Goal: Task Accomplishment & Management: Manage account settings

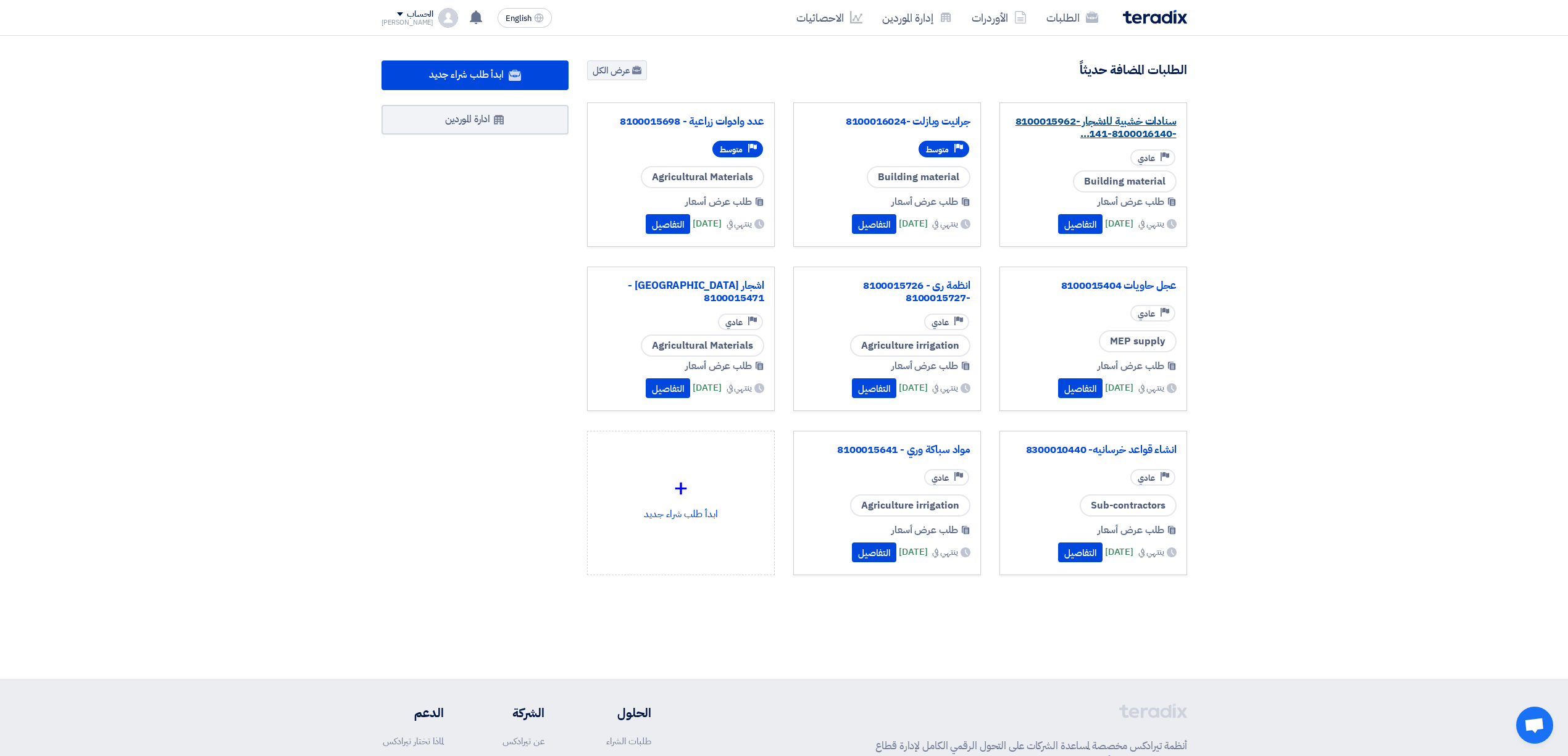
click at [1116, 115] on link "سنادات خشبية للاشجار -8100015962 -8100016140-141..." at bounding box center [1093, 127] width 167 height 25
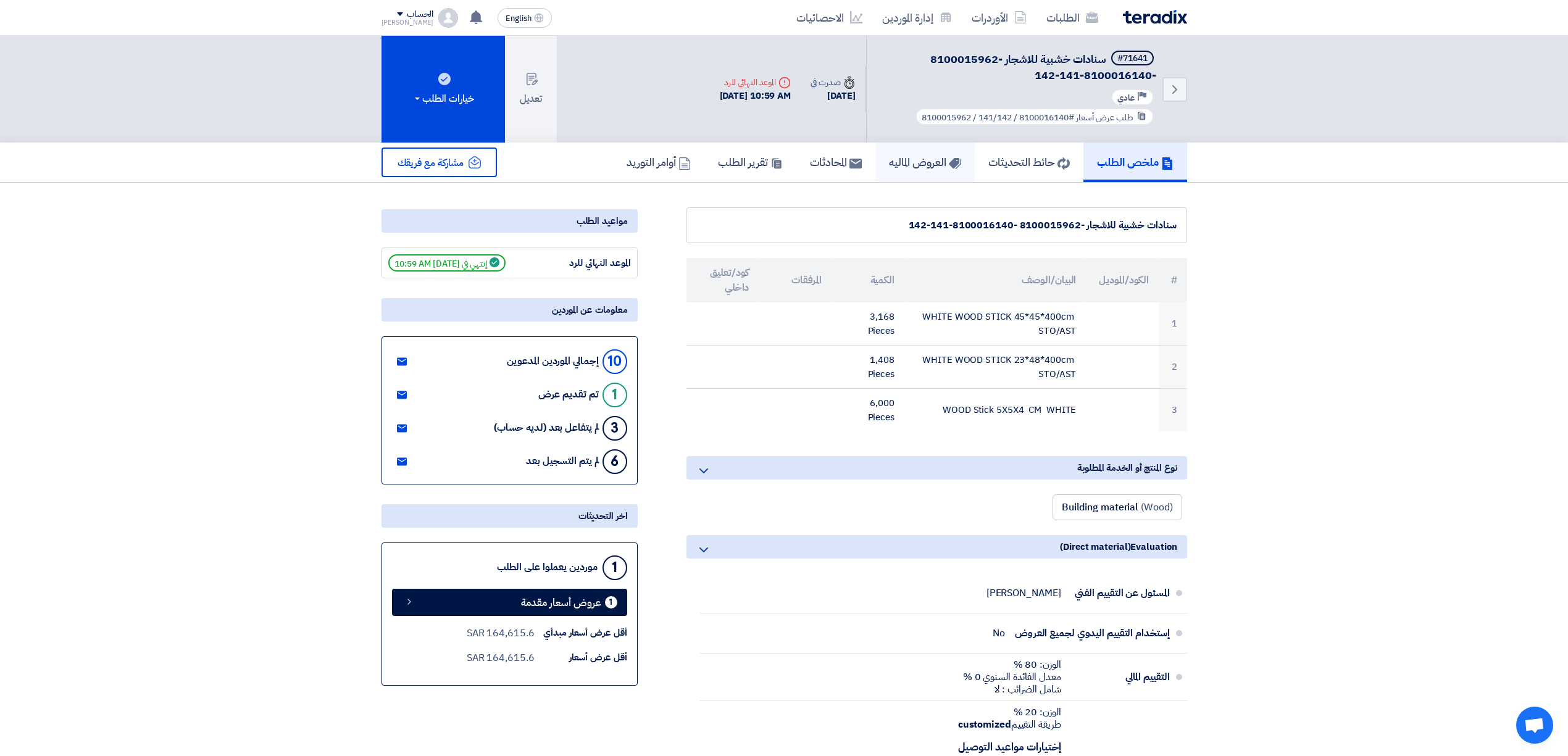
click at [903, 159] on h5 "العروض الماليه" at bounding box center [924, 162] width 72 height 14
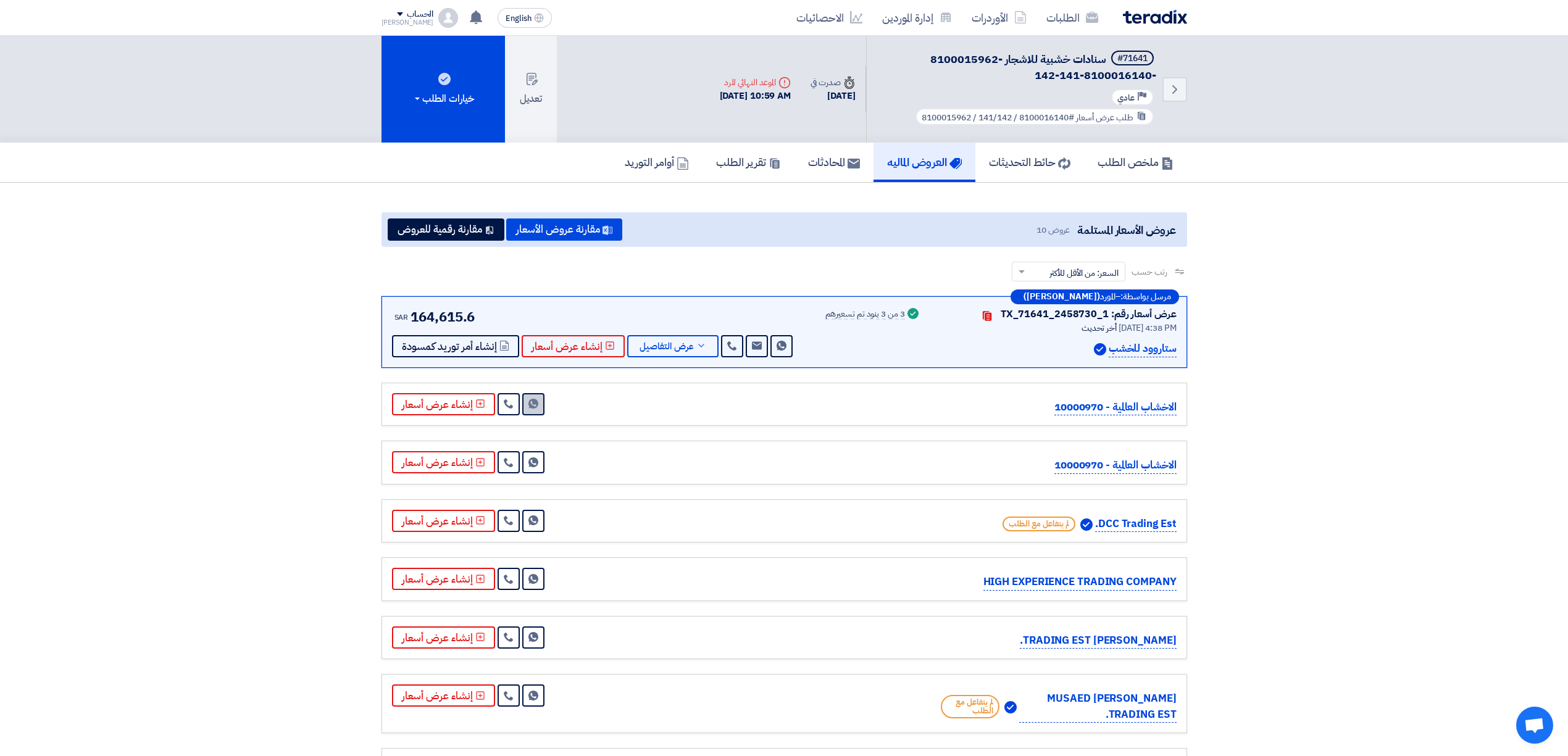
click at [528, 408] on icon "Send Message" at bounding box center [533, 404] width 10 height 10
click at [746, 84] on div "Deadline الموعد النهائي للرد" at bounding box center [755, 82] width 72 height 13
click at [536, 80] on use at bounding box center [531, 79] width 11 height 13
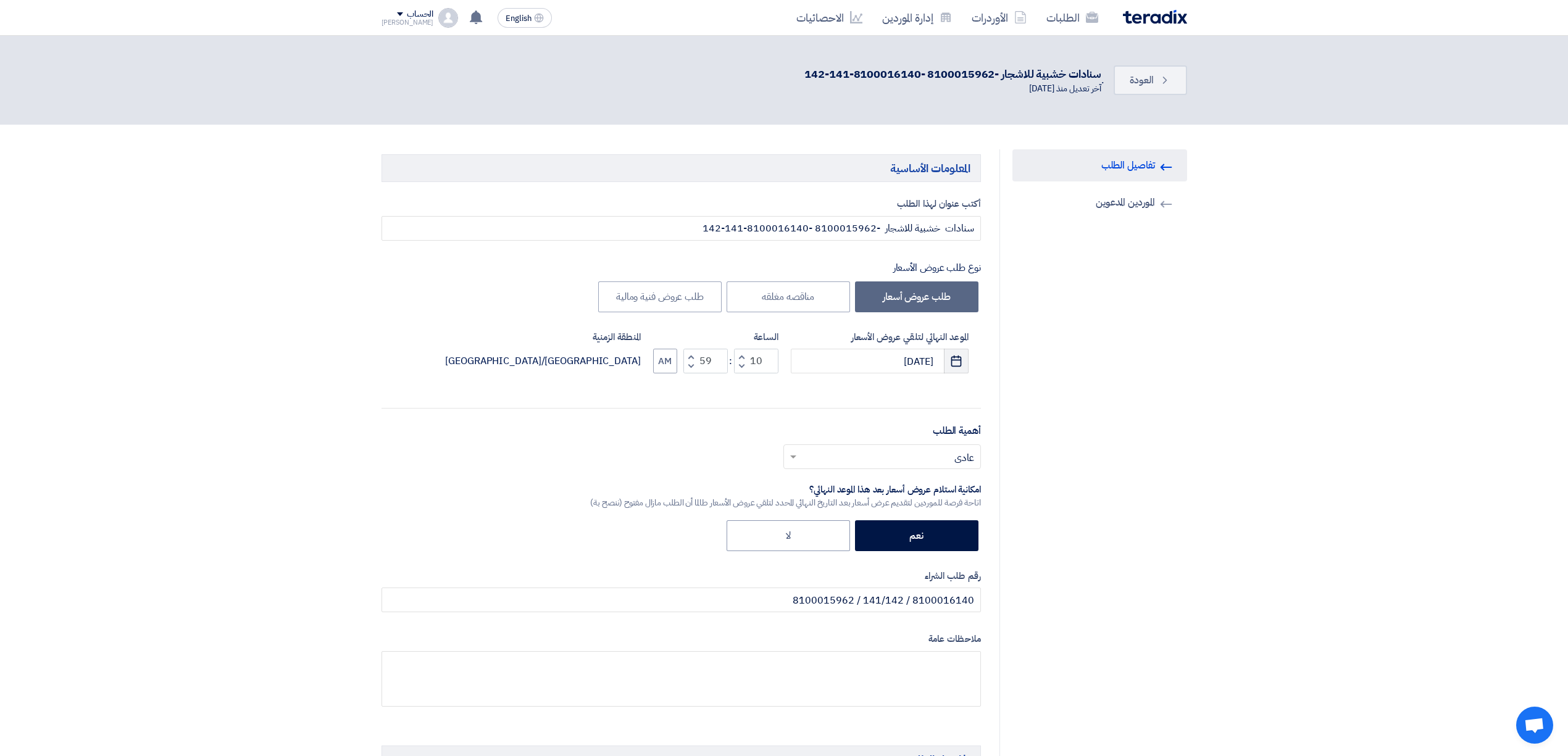
click at [961, 363] on icon "Pick a date" at bounding box center [956, 360] width 13 height 13
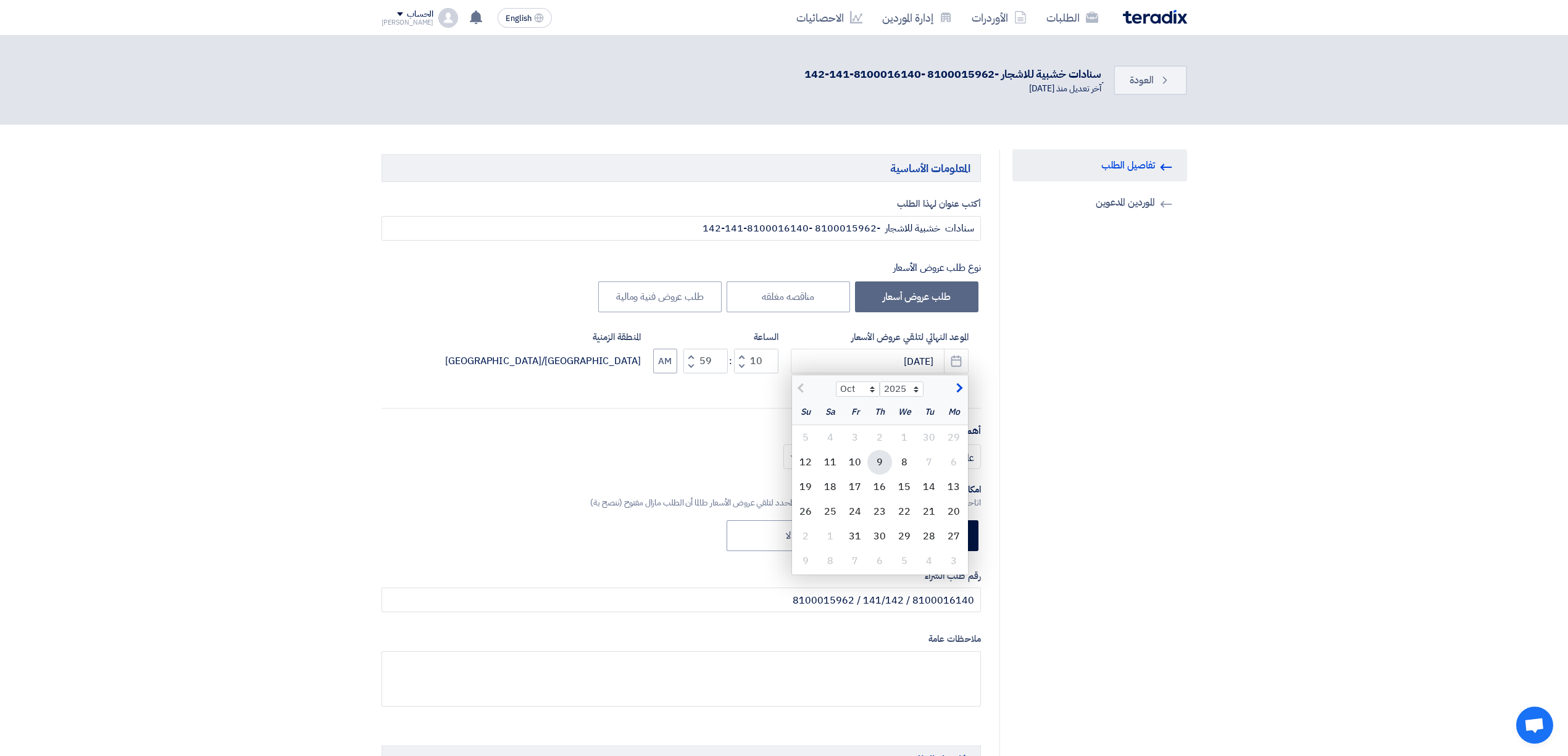
click at [883, 465] on div "9" at bounding box center [879, 462] width 25 height 25
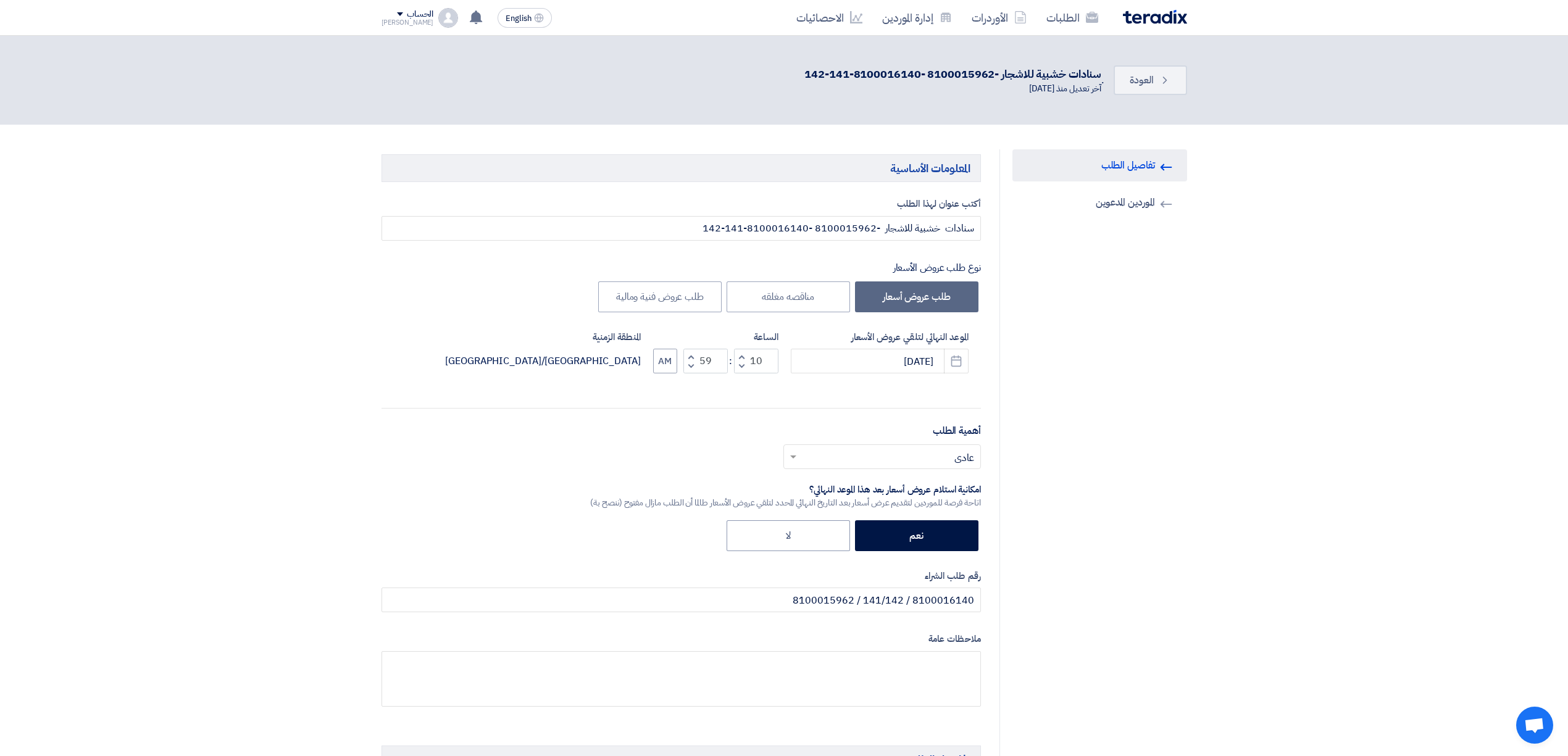
type input "[DATE]"
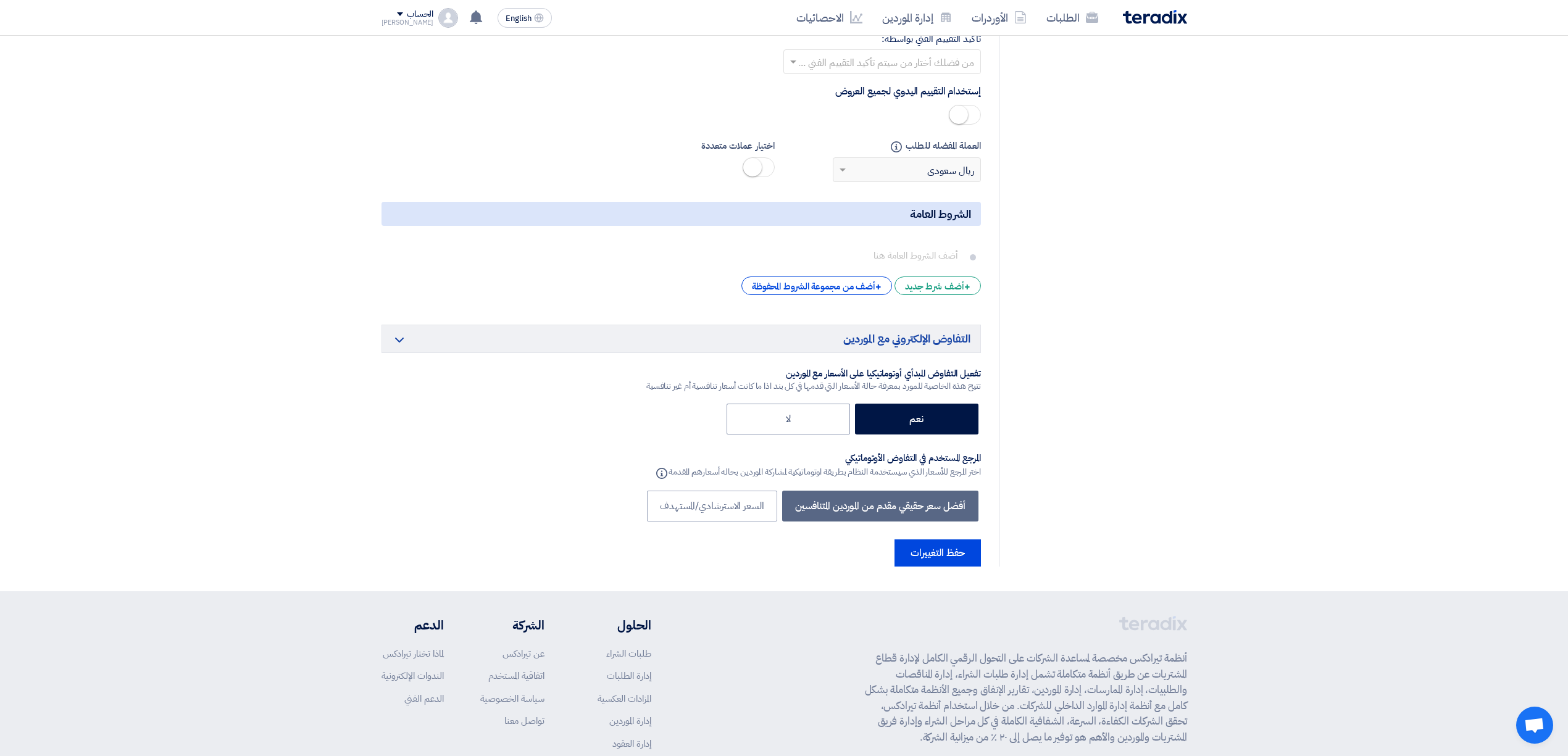
scroll to position [2017, 0]
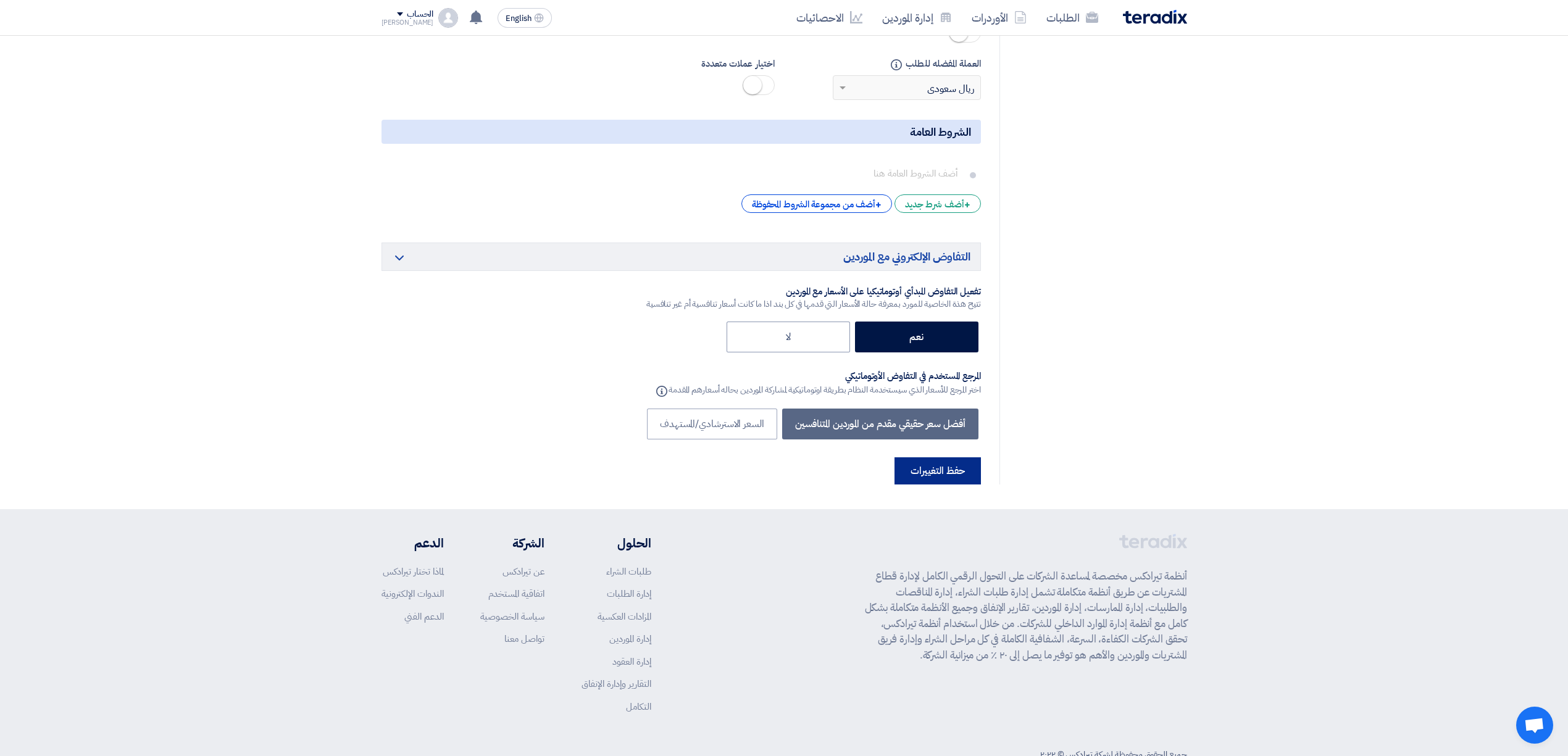
click at [951, 457] on button "حفظ التغييرات" at bounding box center [938, 471] width 87 height 28
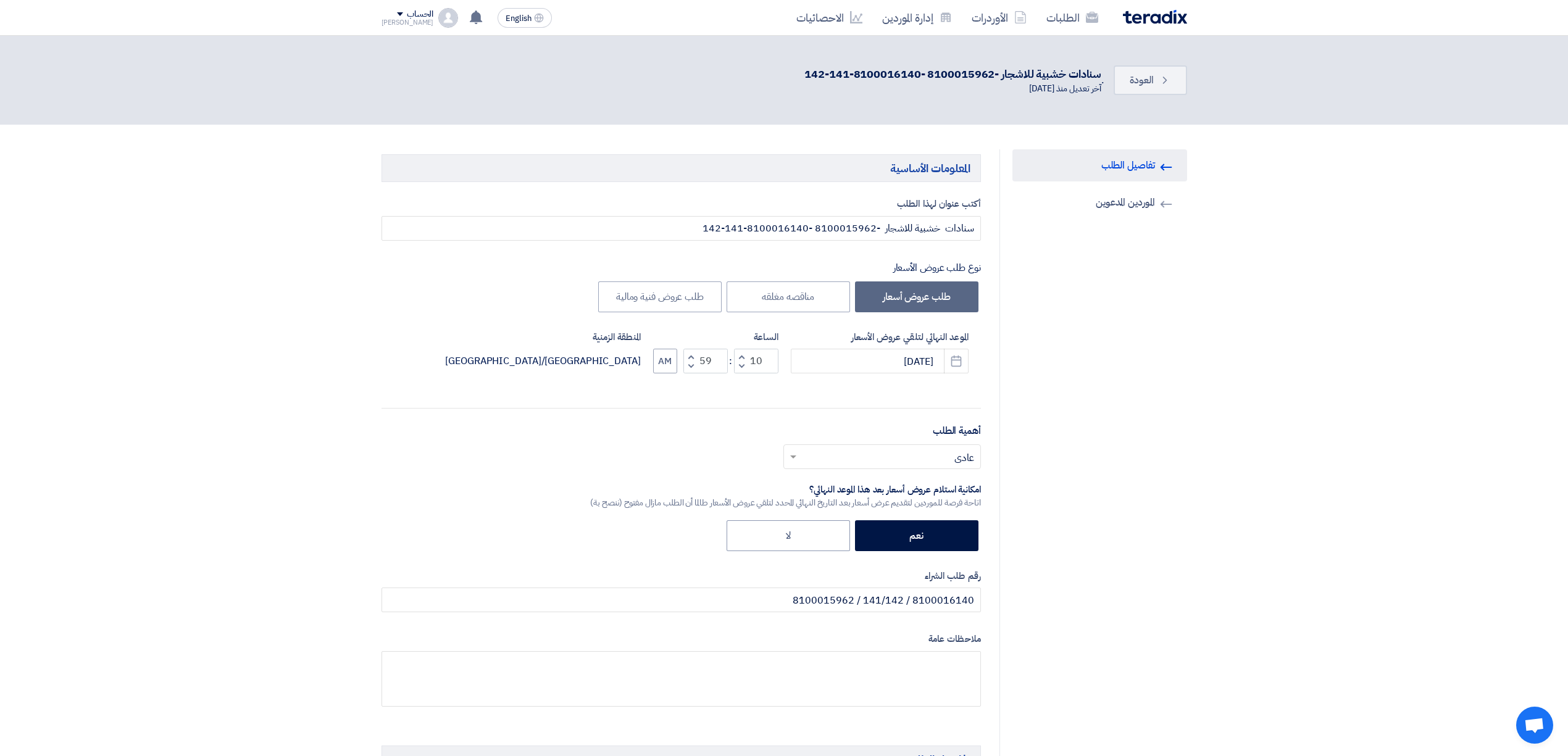
click at [1163, 19] on img at bounding box center [1154, 17] width 64 height 14
